Goal: Task Accomplishment & Management: Use online tool/utility

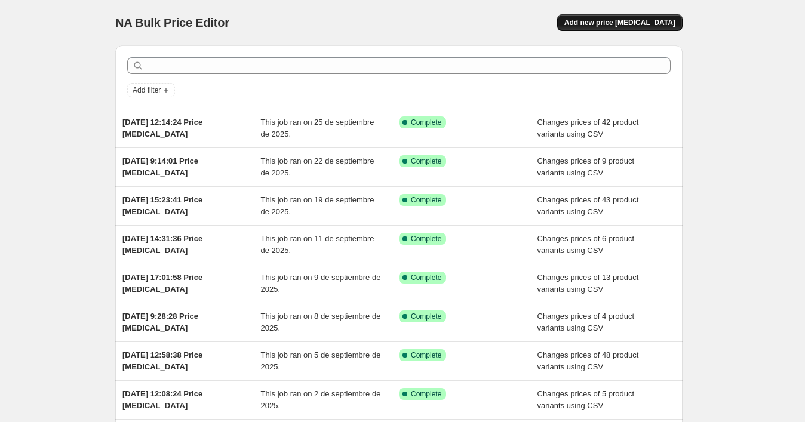
click at [625, 20] on span "Add new price change job" at bounding box center [620, 23] width 111 height 10
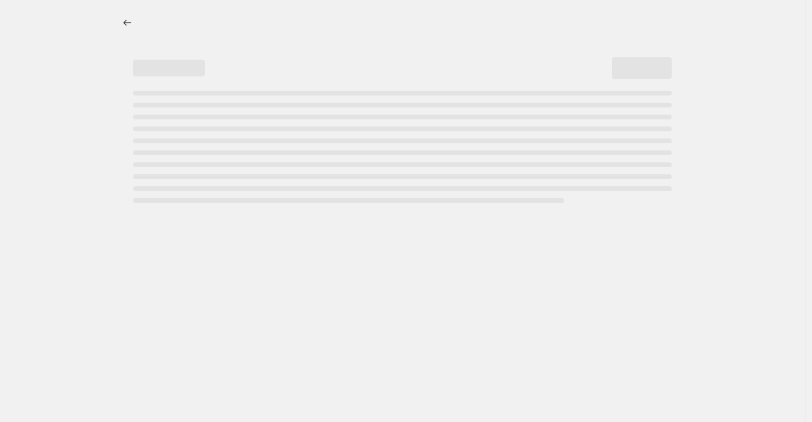
select select "percentage"
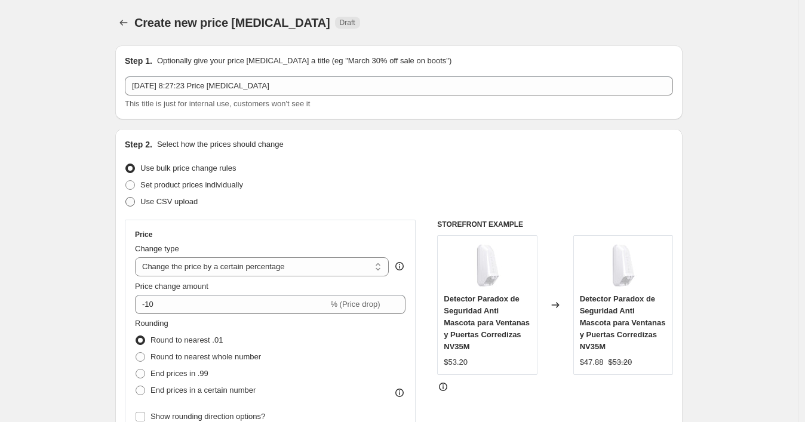
click at [196, 203] on span "Use CSV upload" at bounding box center [168, 201] width 57 height 9
click at [126, 198] on input "Use CSV upload" at bounding box center [125, 197] width 1 height 1
radio input "true"
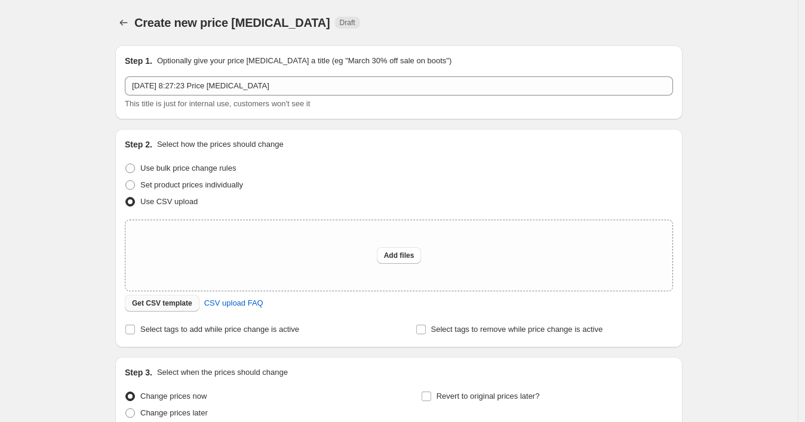
click at [170, 304] on span "Get CSV template" at bounding box center [162, 304] width 60 height 10
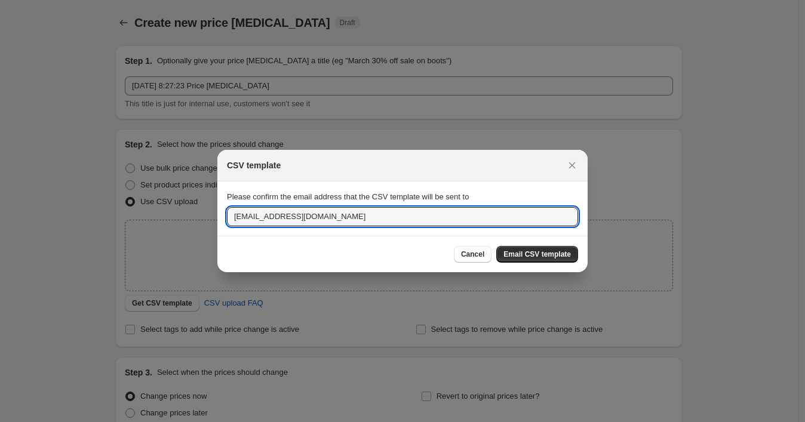
drag, startPoint x: 348, startPoint y: 213, endPoint x: 225, endPoint y: 213, distance: 122.5
click at [225, 213] on section "Please confirm the email address that the CSV template will be sent to ssolutio…" at bounding box center [402, 209] width 370 height 54
paste input "wshopify738"
type input "wshopify738@gmail.com"
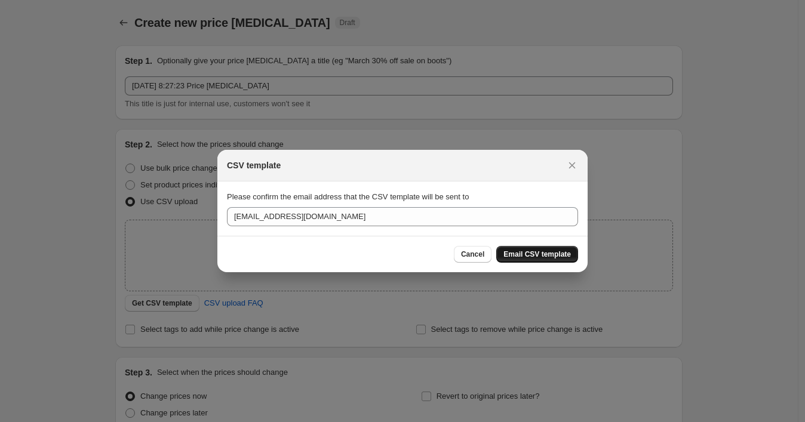
click at [546, 255] on span "Email CSV template" at bounding box center [538, 255] width 68 height 10
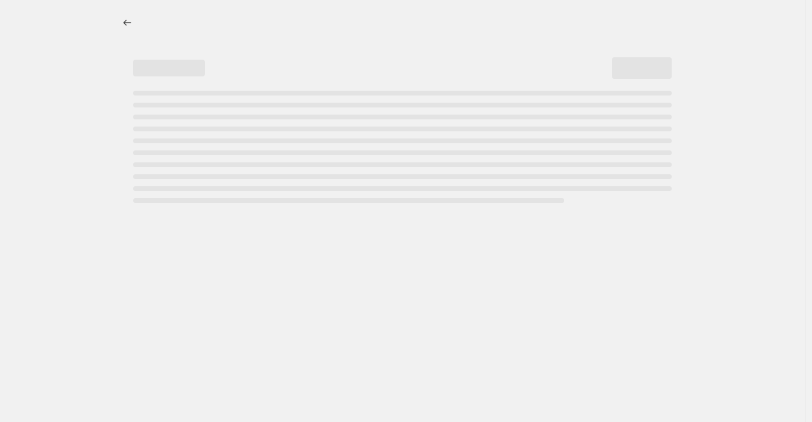
select select "percentage"
